Goal: Use online tool/utility: Utilize a website feature to perform a specific function

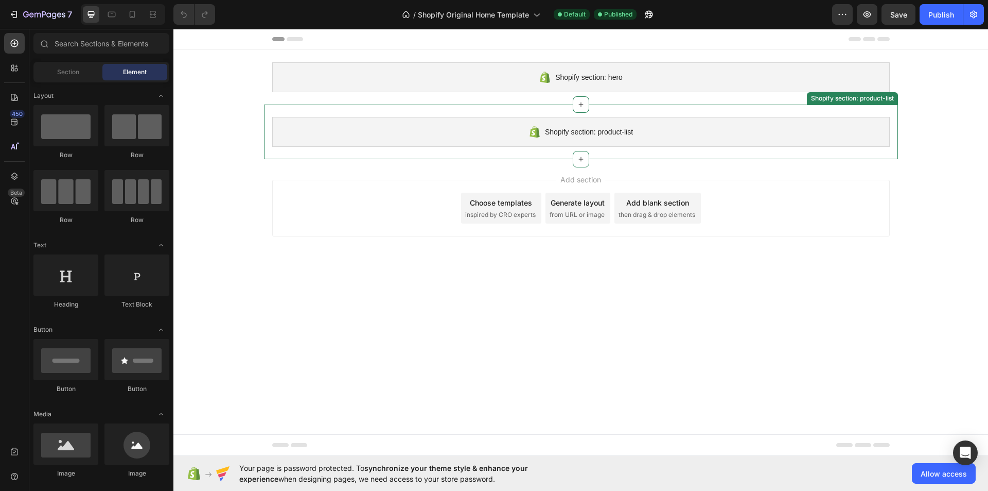
click at [382, 142] on div "Shopify section: product-list" at bounding box center [581, 132] width 618 height 30
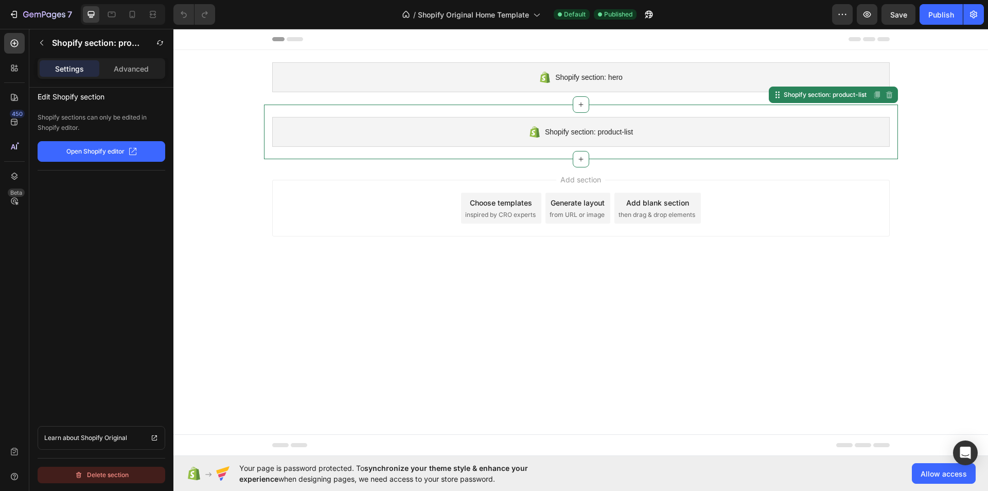
click at [100, 479] on div "Delete section" at bounding box center [102, 474] width 54 height 12
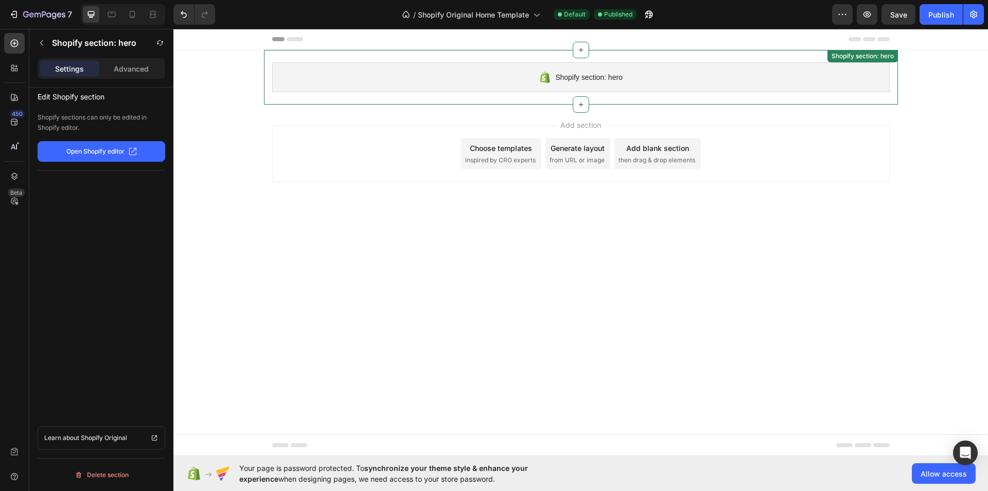
click at [344, 78] on div "Shopify section: hero" at bounding box center [581, 77] width 618 height 30
click at [109, 475] on div "Delete section" at bounding box center [102, 474] width 54 height 12
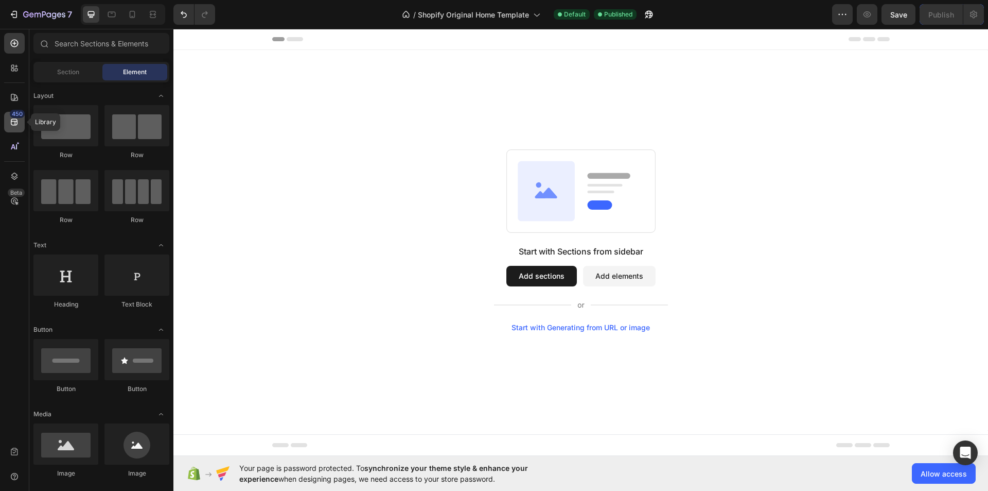
click at [12, 129] on div "450" at bounding box center [14, 122] width 21 height 21
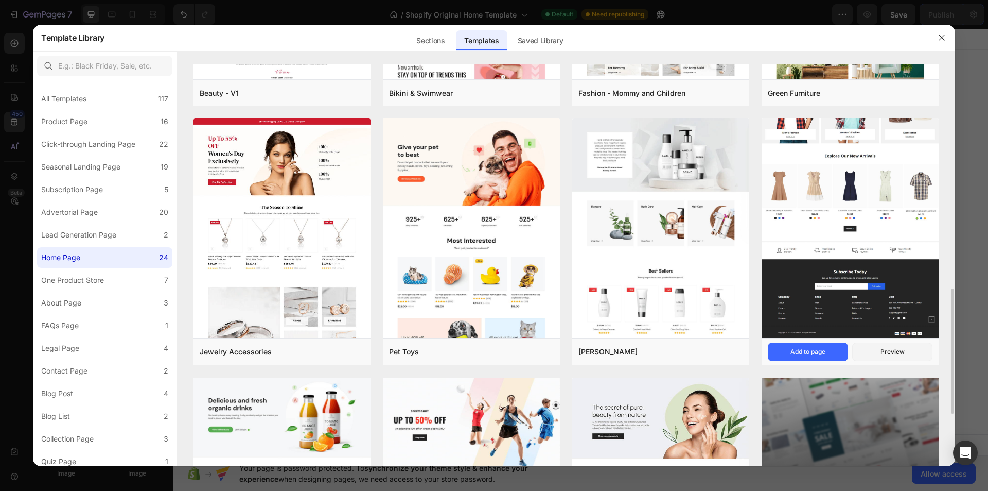
scroll to position [891, 0]
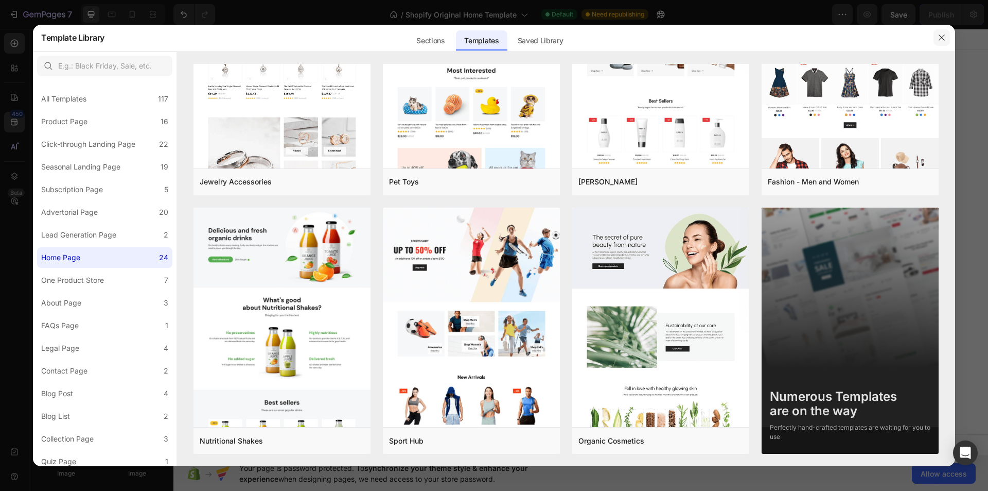
click at [939, 40] on icon "button" at bounding box center [942, 37] width 8 height 8
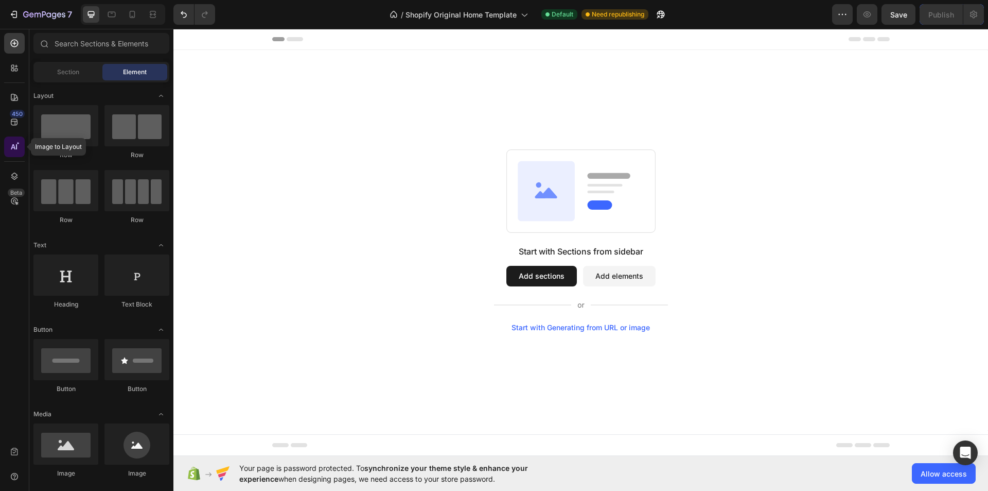
click at [18, 153] on div at bounding box center [14, 146] width 21 height 21
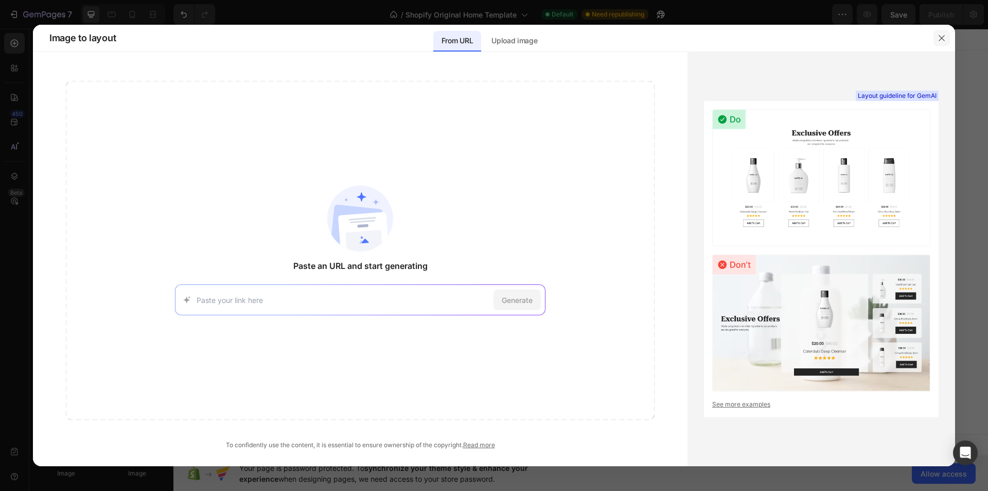
click at [942, 39] on icon "button" at bounding box center [942, 38] width 8 height 8
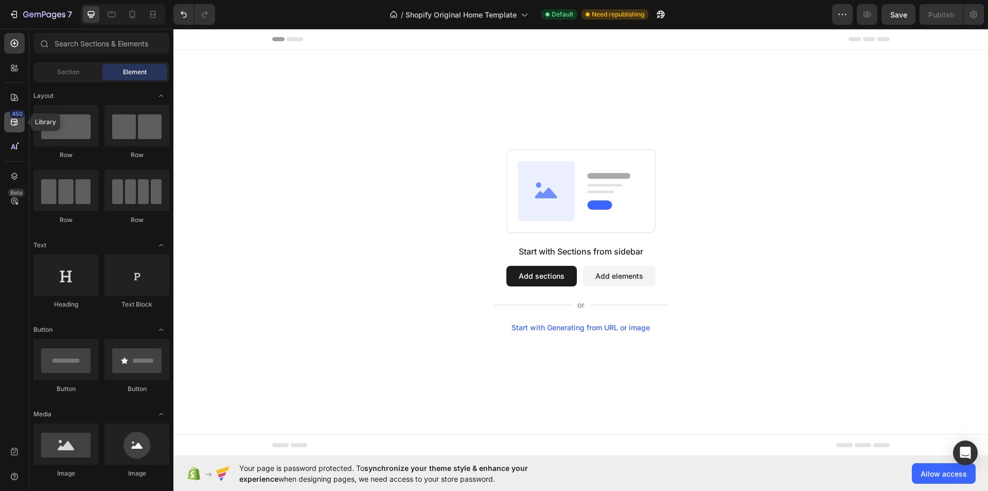
click at [11, 118] on icon at bounding box center [14, 122] width 10 height 10
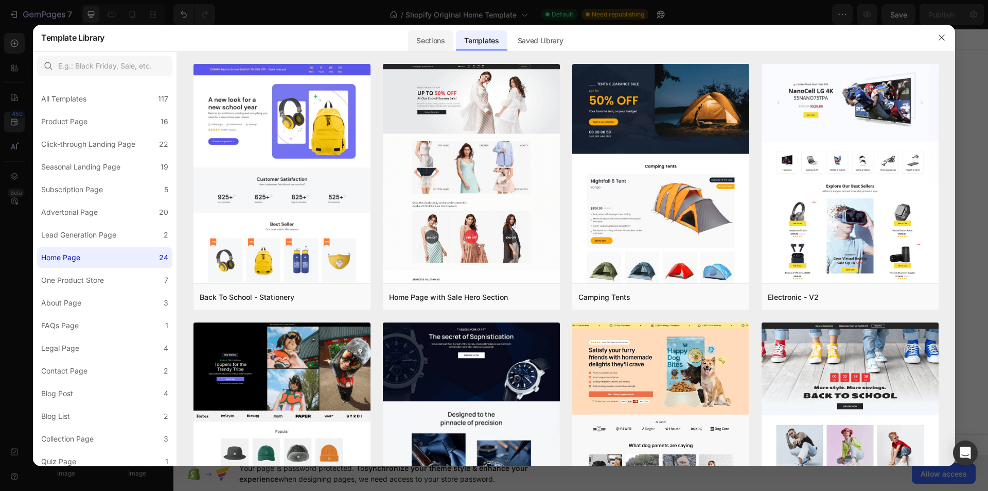
click at [436, 38] on div "Sections" at bounding box center [430, 40] width 45 height 21
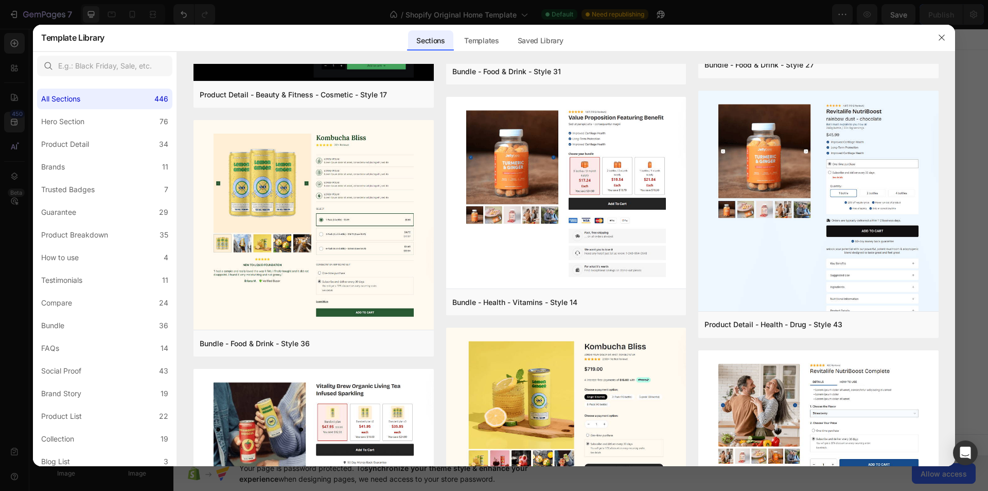
scroll to position [481, 0]
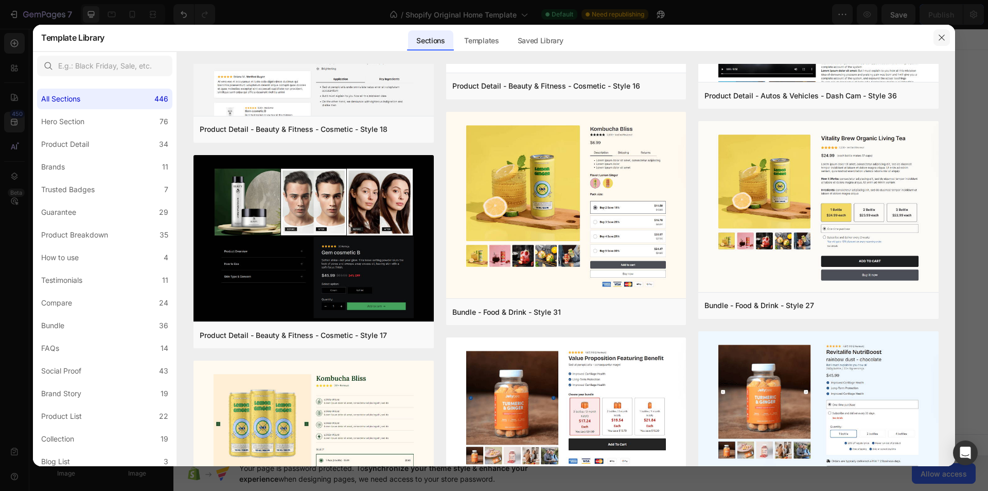
click at [940, 38] on icon "button" at bounding box center [942, 37] width 8 height 8
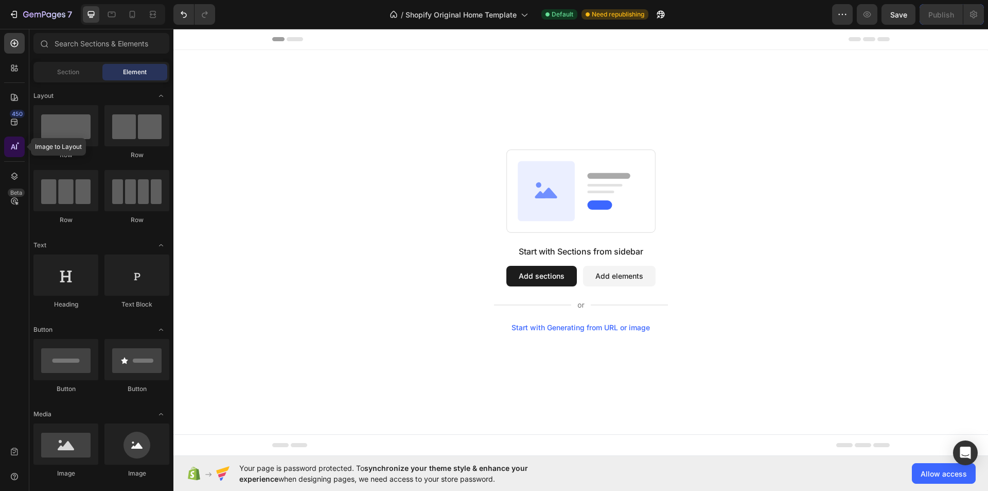
click at [11, 150] on icon at bounding box center [14, 147] width 10 height 10
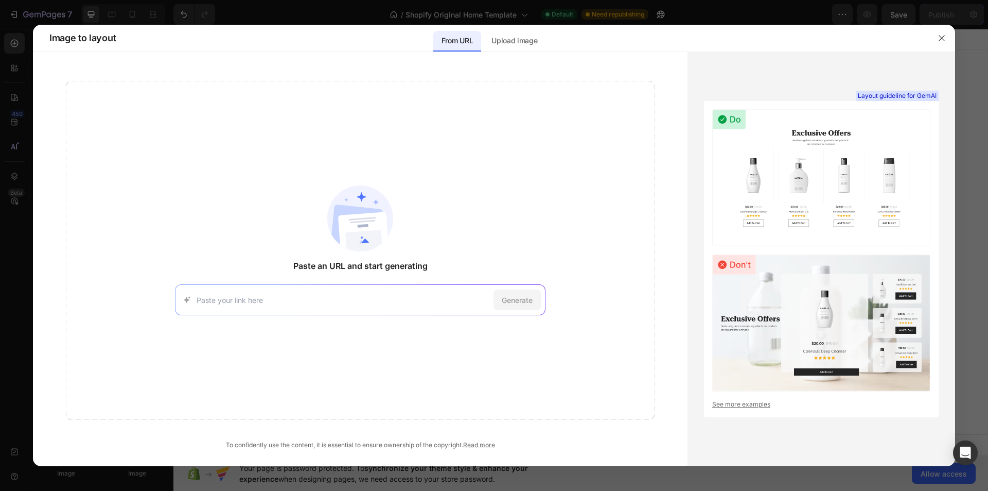
click at [333, 309] on div "Generate" at bounding box center [360, 299] width 371 height 31
click at [326, 306] on div "Generate" at bounding box center [360, 299] width 371 height 31
drag, startPoint x: 279, startPoint y: 302, endPoint x: 249, endPoint y: 295, distance: 31.1
click at [278, 302] on input at bounding box center [343, 299] width 293 height 11
paste input "[URL][DOMAIN_NAME]"
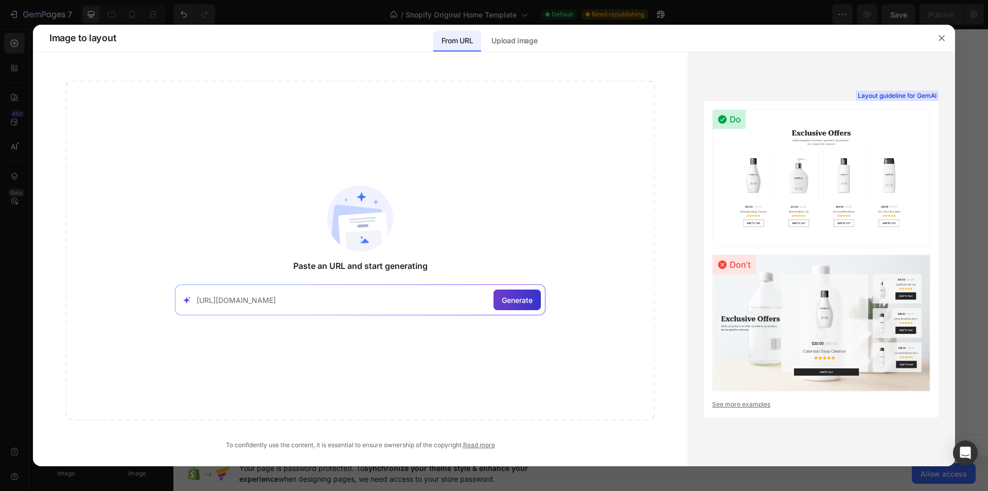
type input "[URL][DOMAIN_NAME]"
click at [528, 296] on span "Generate" at bounding box center [517, 299] width 31 height 11
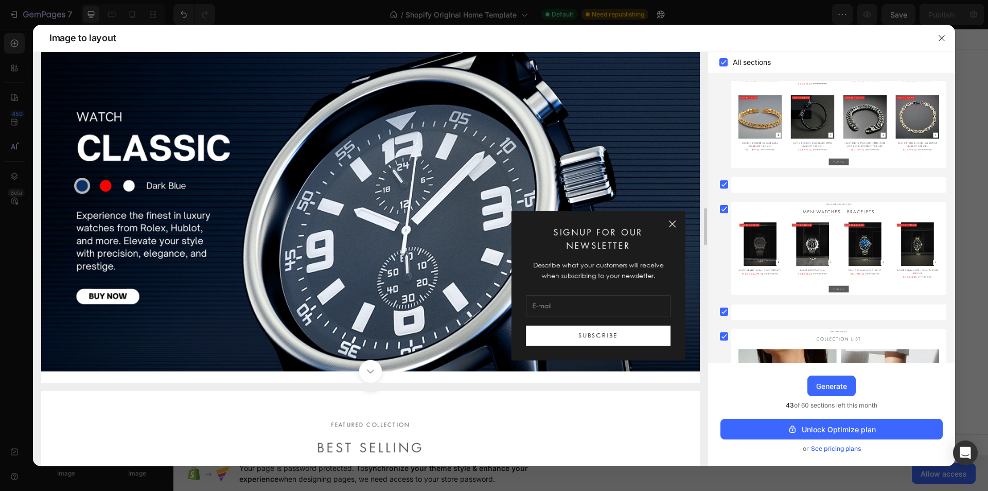
scroll to position [0, 0]
